Goal: Task Accomplishment & Management: Manage account settings

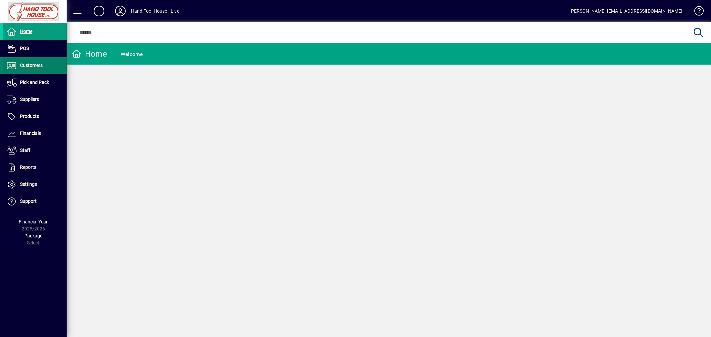
click at [32, 67] on span "Customers" at bounding box center [31, 65] width 23 height 5
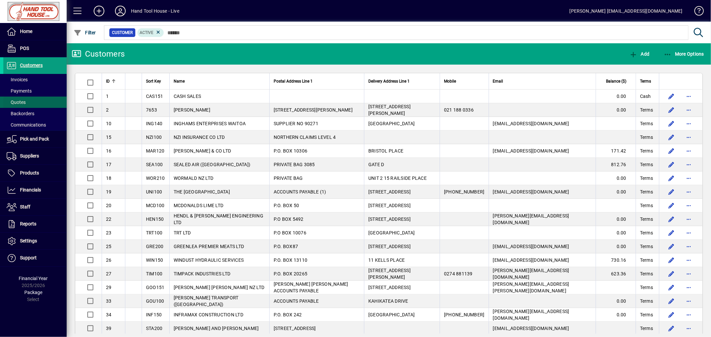
click at [22, 104] on span "Quotes" at bounding box center [16, 102] width 19 height 5
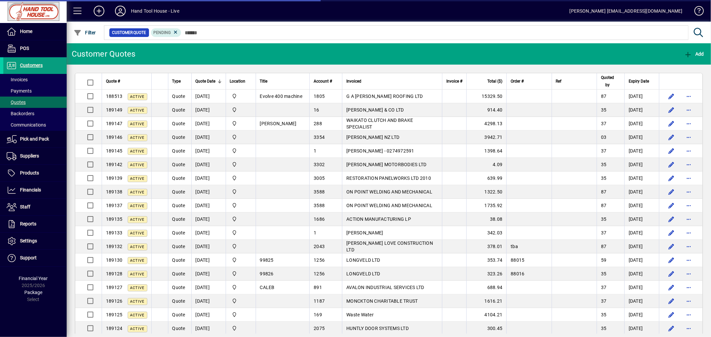
click at [398, 96] on span "G A [PERSON_NAME] ROOFING LTD" at bounding box center [384, 96] width 76 height 5
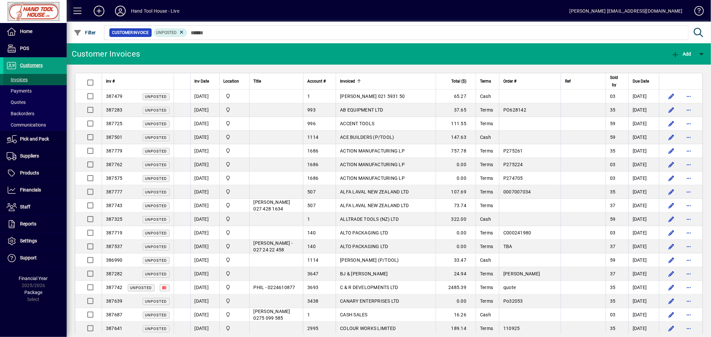
click at [26, 81] on span "Invoices" at bounding box center [17, 79] width 21 height 5
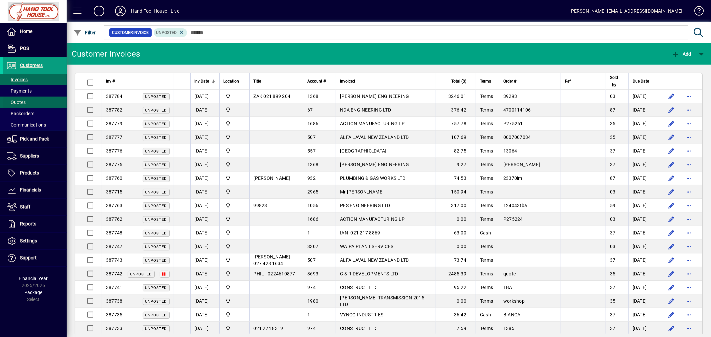
click at [24, 103] on span "Quotes" at bounding box center [16, 102] width 19 height 5
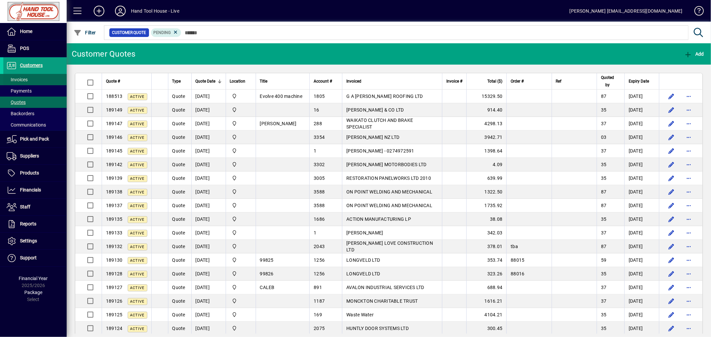
click at [26, 80] on span "Invoices" at bounding box center [17, 79] width 21 height 5
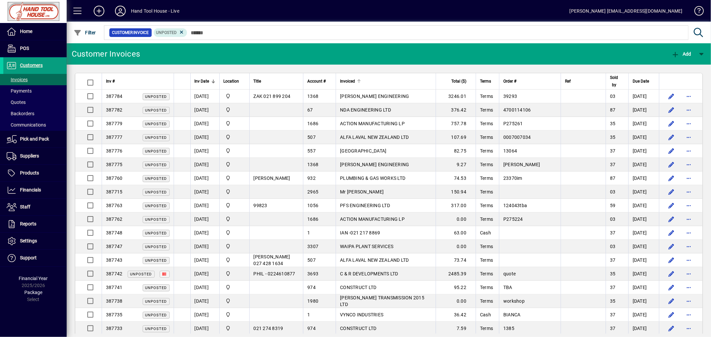
click at [361, 82] on div at bounding box center [359, 81] width 4 height 4
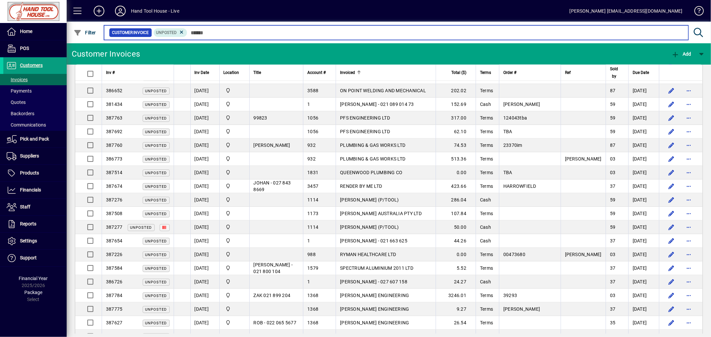
scroll to position [787, 0]
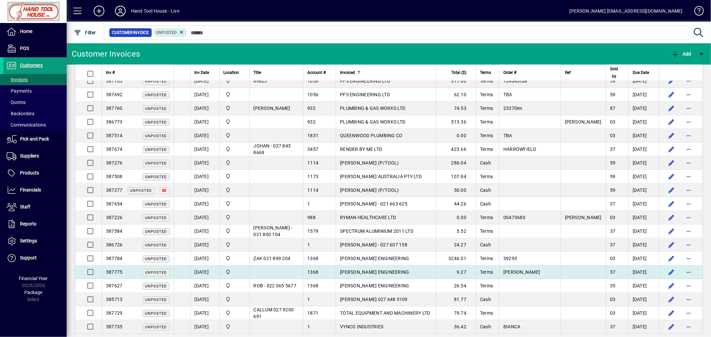
click at [382, 270] on span "THORBURN ENGINEERING" at bounding box center [374, 272] width 69 height 5
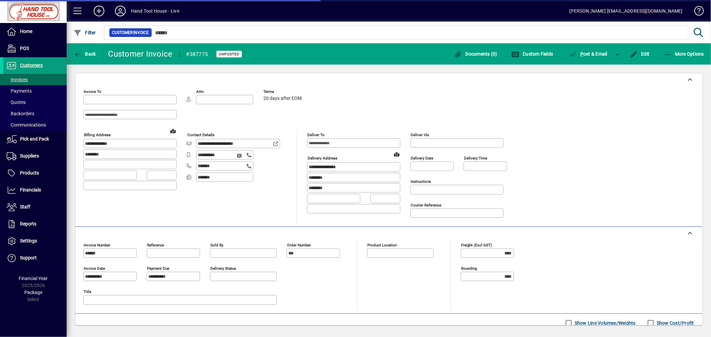
type input "**********"
type input "********"
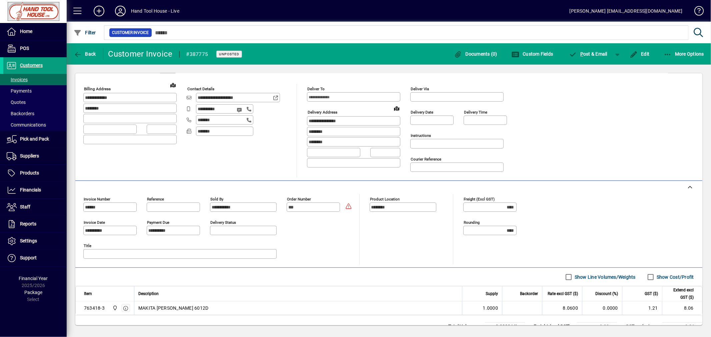
scroll to position [76, 0]
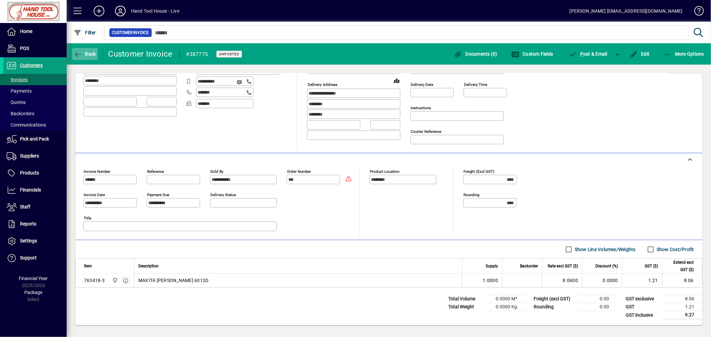
click at [84, 54] on span "Back" at bounding box center [85, 53] width 22 height 5
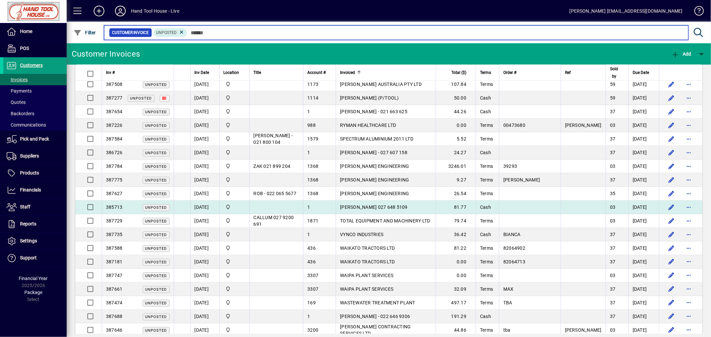
scroll to position [805, 0]
